Goal: Transaction & Acquisition: Purchase product/service

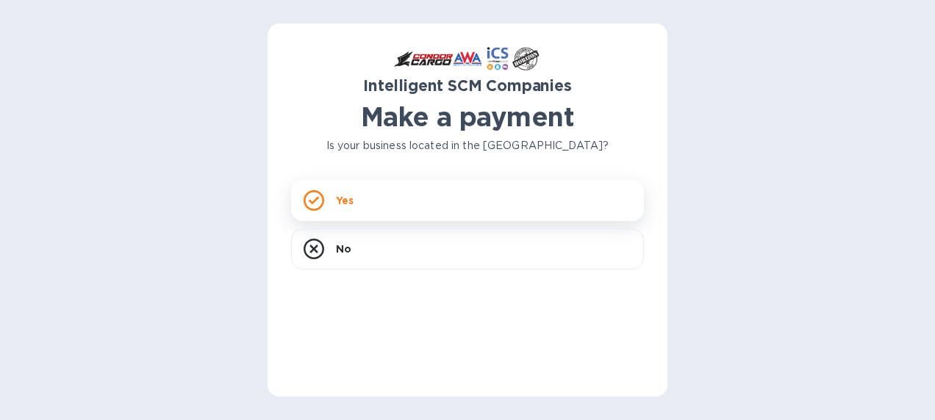
click at [366, 194] on div "Yes" at bounding box center [467, 200] width 353 height 41
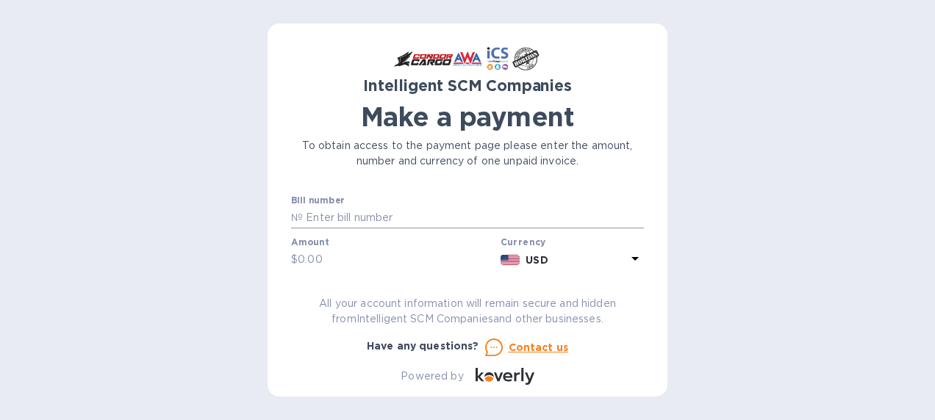
click at [347, 219] on input "text" at bounding box center [473, 218] width 341 height 22
click at [353, 215] on input "text" at bounding box center [473, 218] width 341 height 22
type input "00007597"
click at [322, 256] on input "text" at bounding box center [396, 260] width 197 height 22
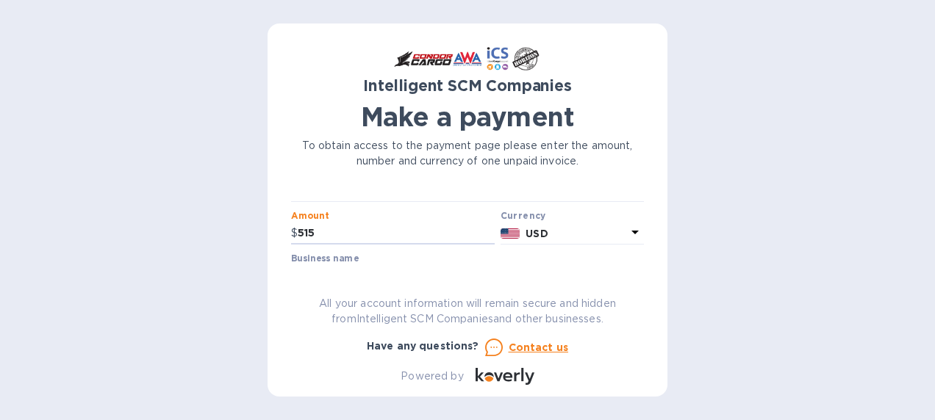
scroll to position [73, 0]
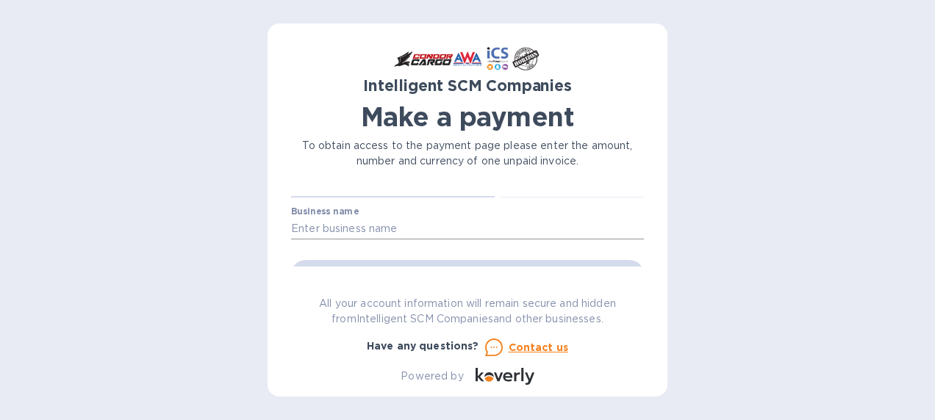
type input "515"
drag, startPoint x: 397, startPoint y: 222, endPoint x: 373, endPoint y: 226, distance: 24.6
click at [397, 222] on input "text" at bounding box center [467, 229] width 353 height 22
type input "Aeronet Worldwide"
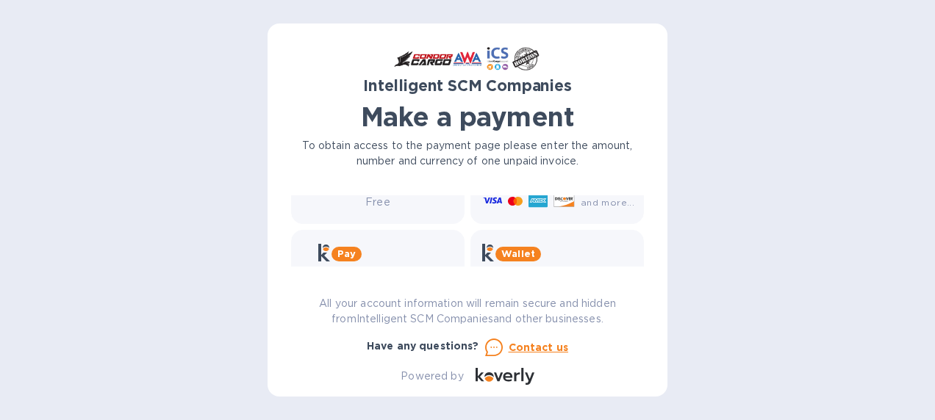
scroll to position [247, 0]
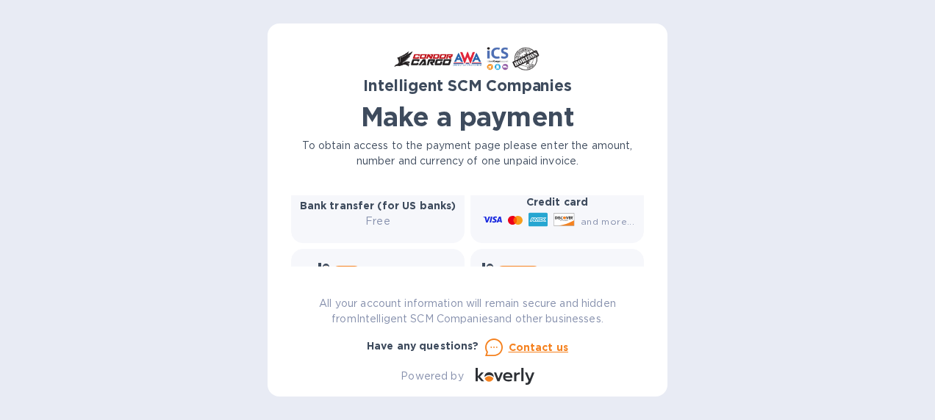
click at [554, 214] on icon at bounding box center [563, 219] width 20 height 12
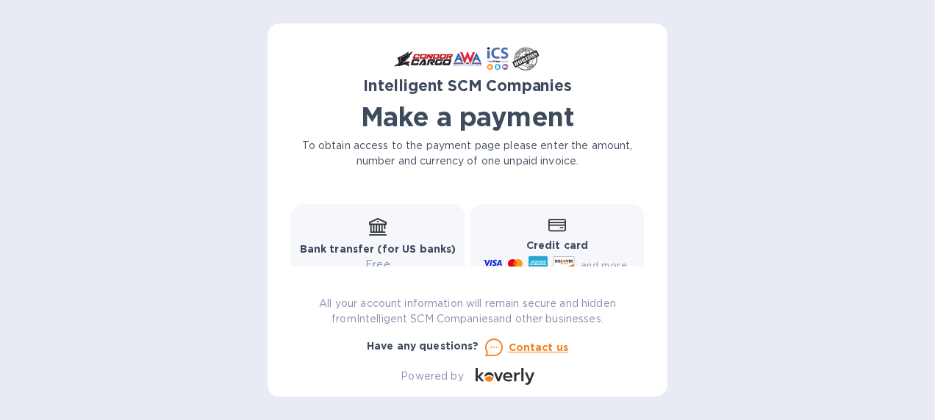
scroll to position [173, 0]
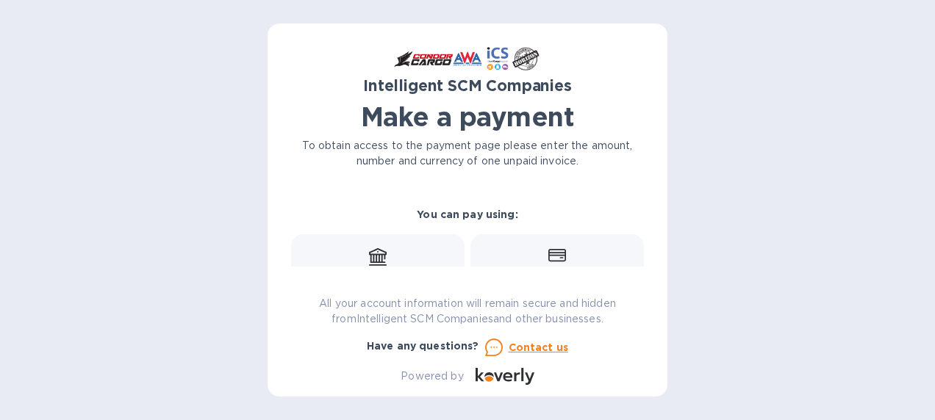
click at [539, 243] on div "Credit card and more..." at bounding box center [556, 275] width 173 height 82
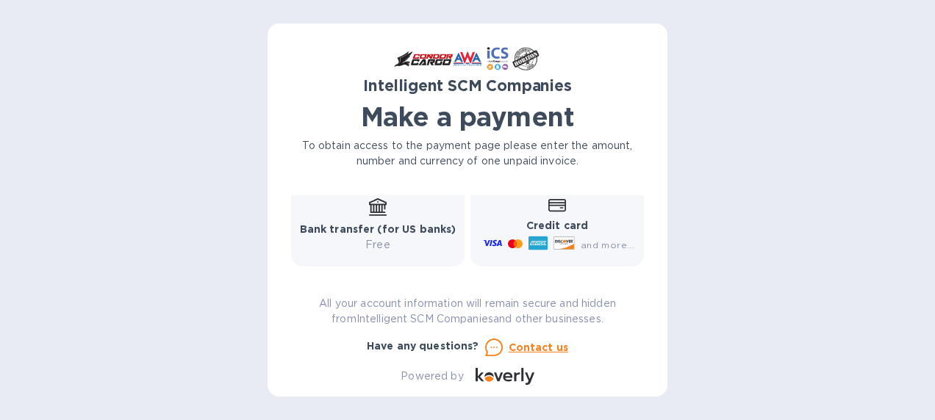
scroll to position [247, 0]
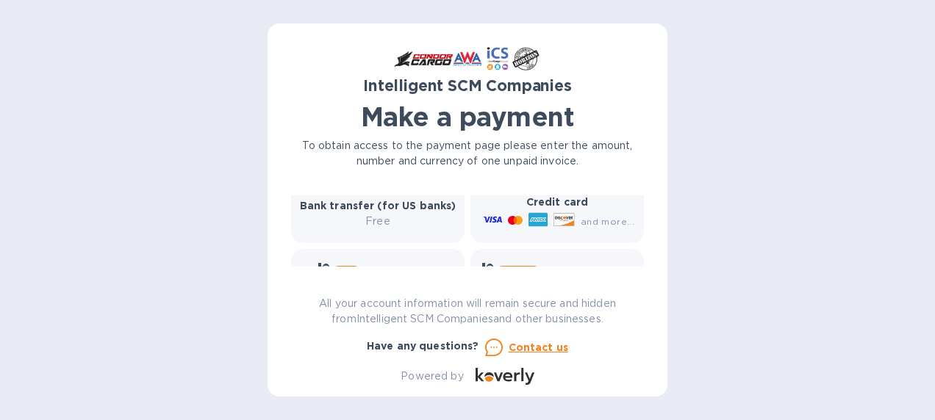
click at [566, 217] on icon at bounding box center [563, 219] width 21 height 13
click at [564, 217] on icon at bounding box center [563, 219] width 20 height 12
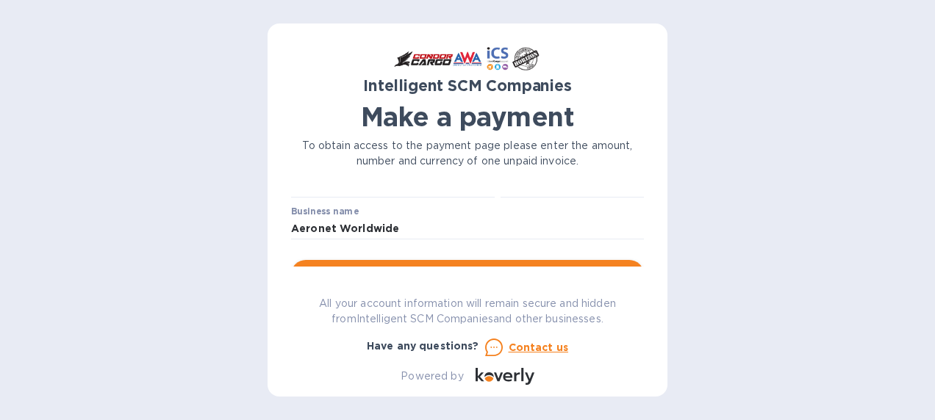
scroll to position [147, 0]
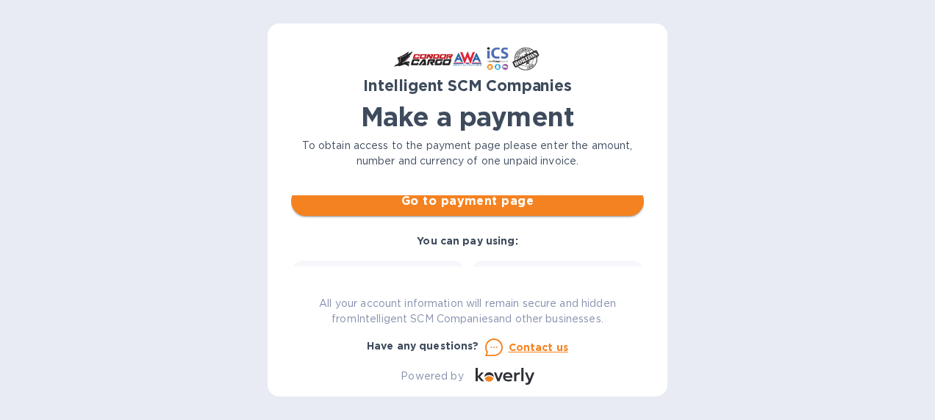
click at [561, 207] on span "Go to payment page" at bounding box center [467, 201] width 329 height 18
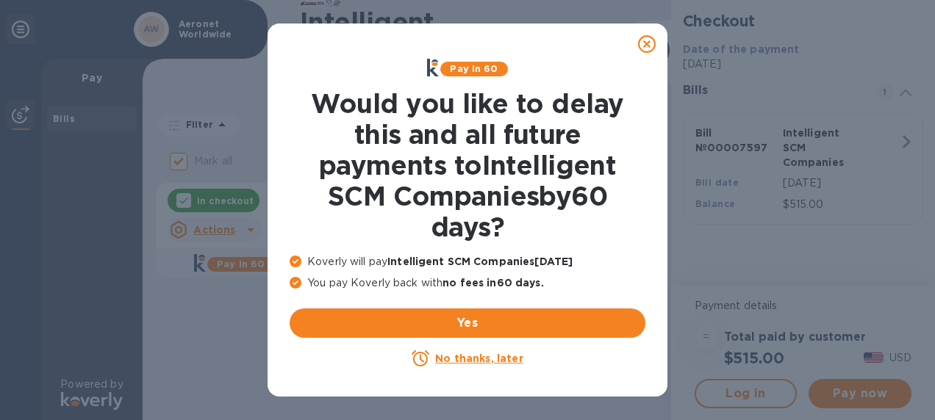
click at [469, 356] on u "No thanks, later" at bounding box center [478, 359] width 87 height 12
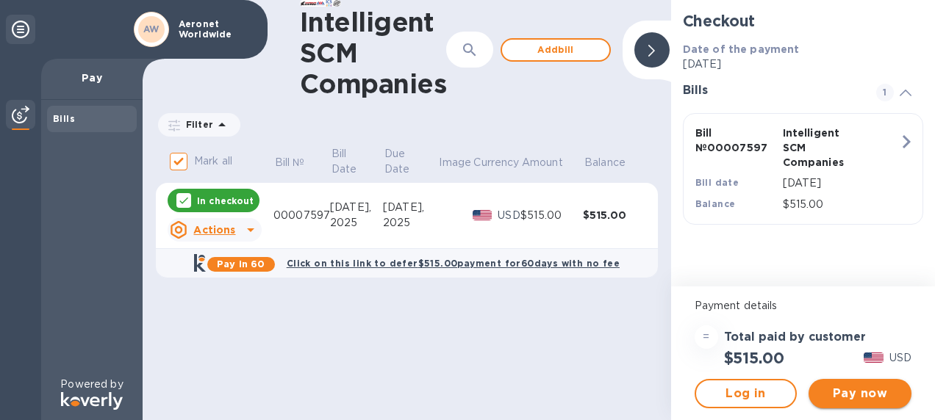
click at [850, 386] on span "Pay now" at bounding box center [859, 394] width 79 height 18
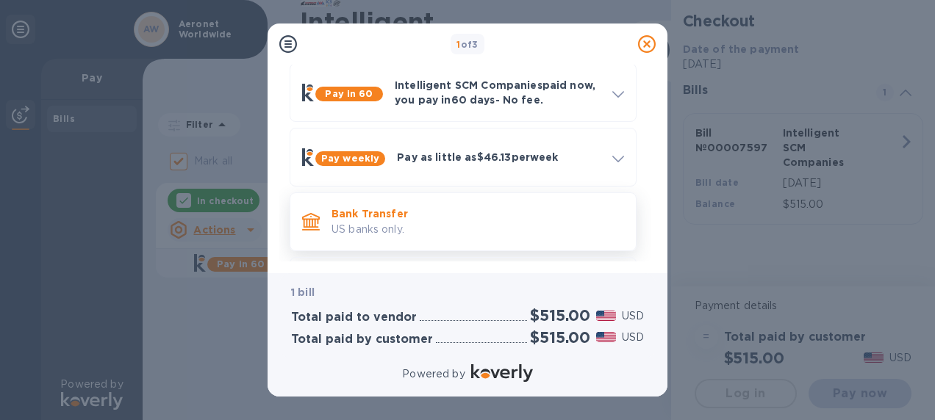
scroll to position [130, 0]
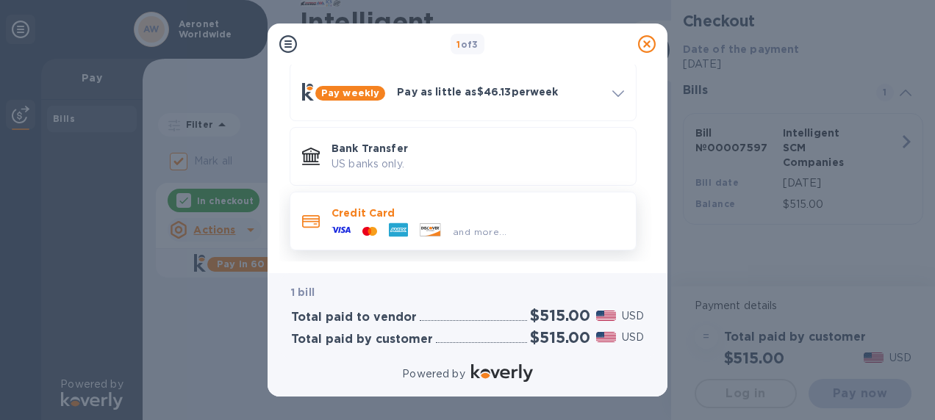
click at [401, 226] on icon at bounding box center [398, 230] width 19 height 14
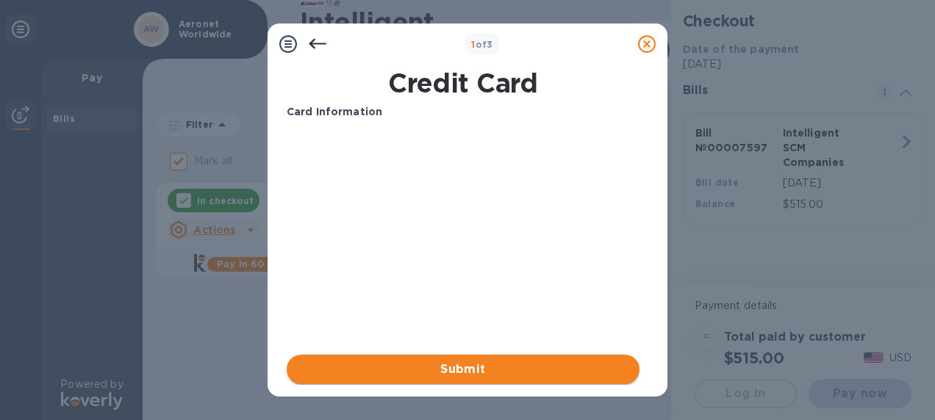
click at [475, 361] on span "Submit" at bounding box center [462, 370] width 329 height 18
click at [470, 366] on span "Submit" at bounding box center [462, 370] width 329 height 18
